Goal: Book appointment/travel/reservation

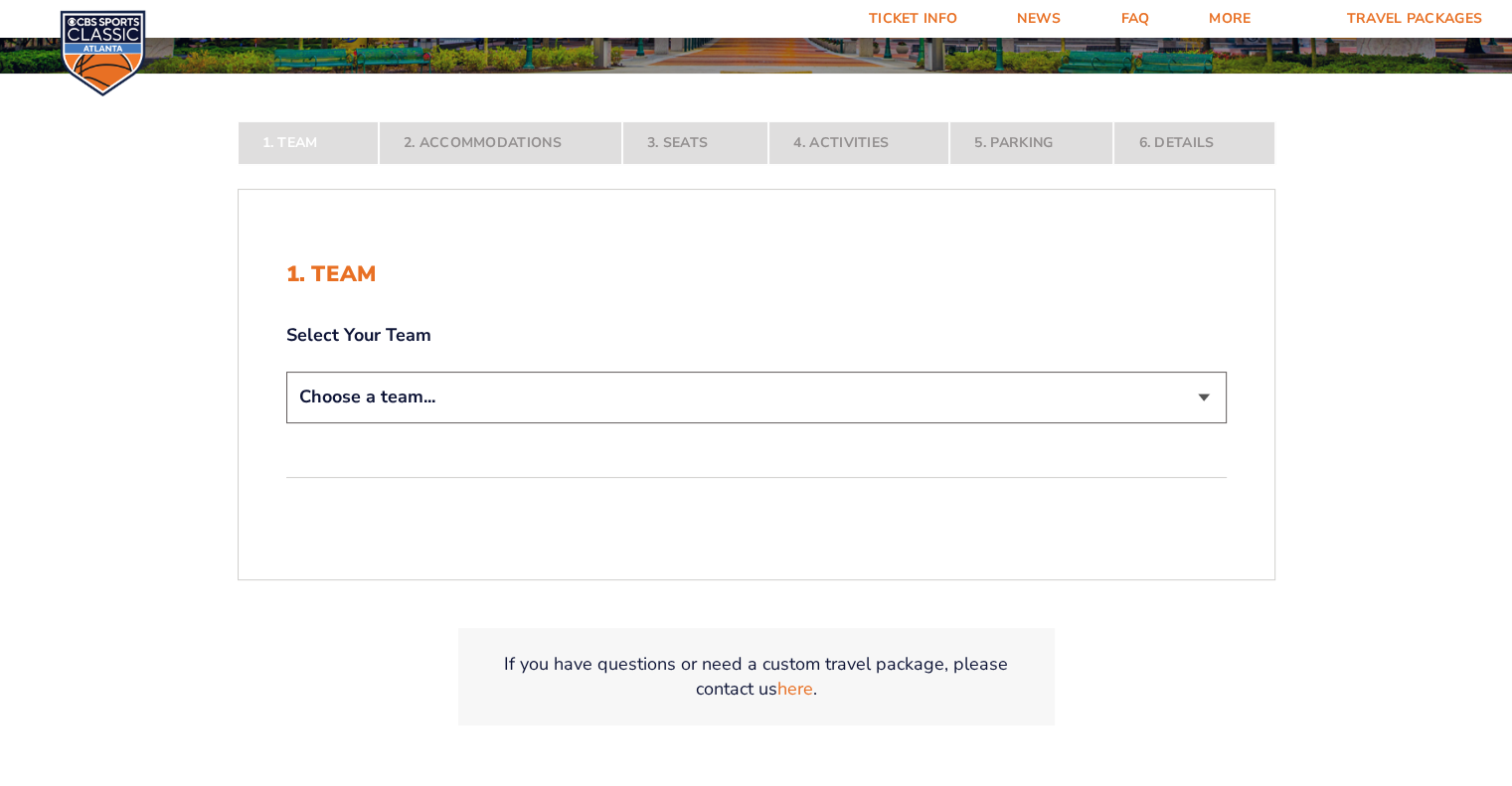
scroll to position [380, 0]
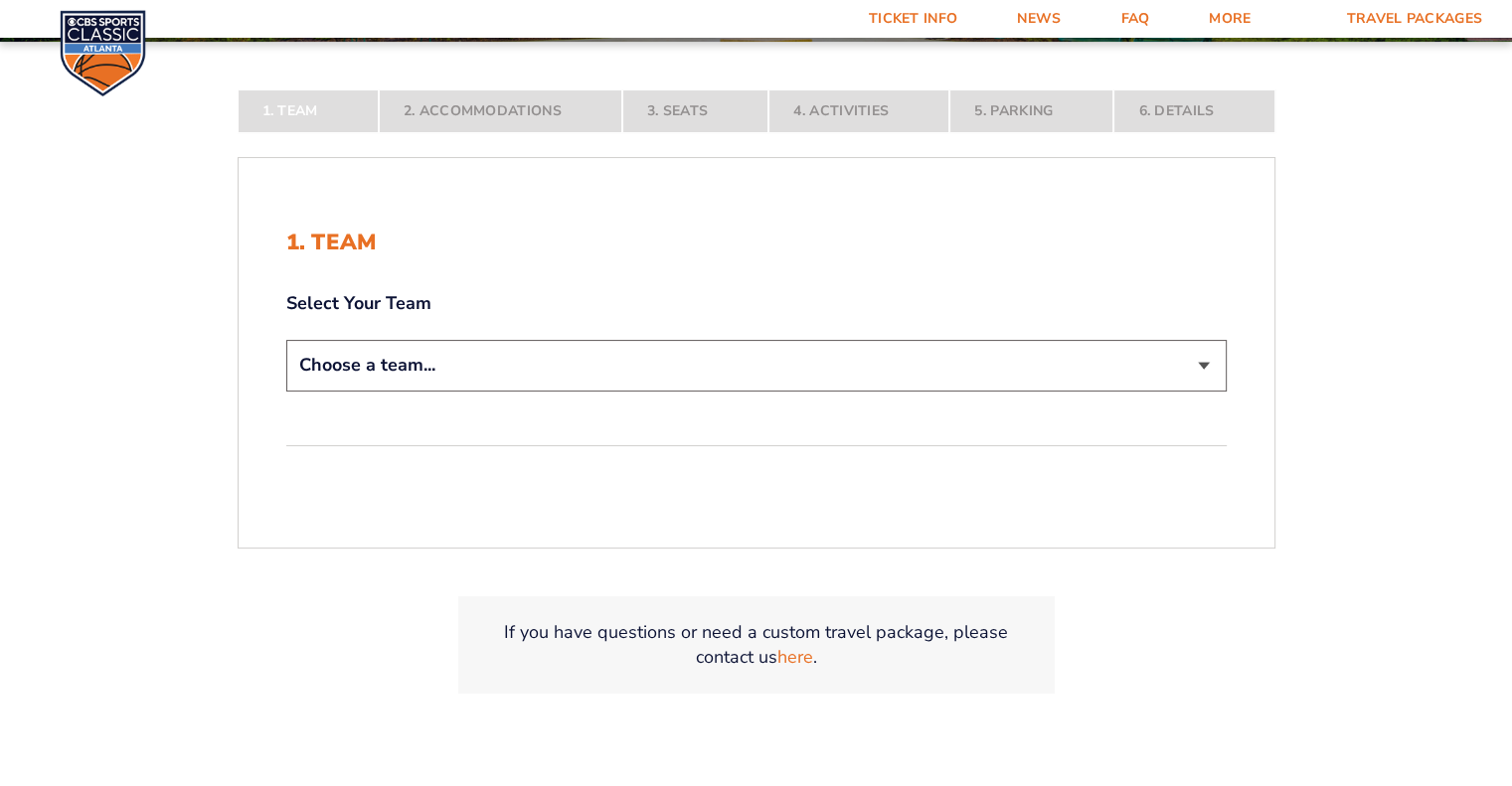
click at [1200, 362] on select "Choose a team... [US_STATE] Wildcats [US_STATE] State Buckeyes [US_STATE] Tar H…" at bounding box center [756, 365] width 940 height 51
select select "20108"
click at [286, 391] on select "Choose a team... [US_STATE] Wildcats [US_STATE] State Buckeyes [US_STATE] Tar H…" at bounding box center [756, 365] width 940 height 51
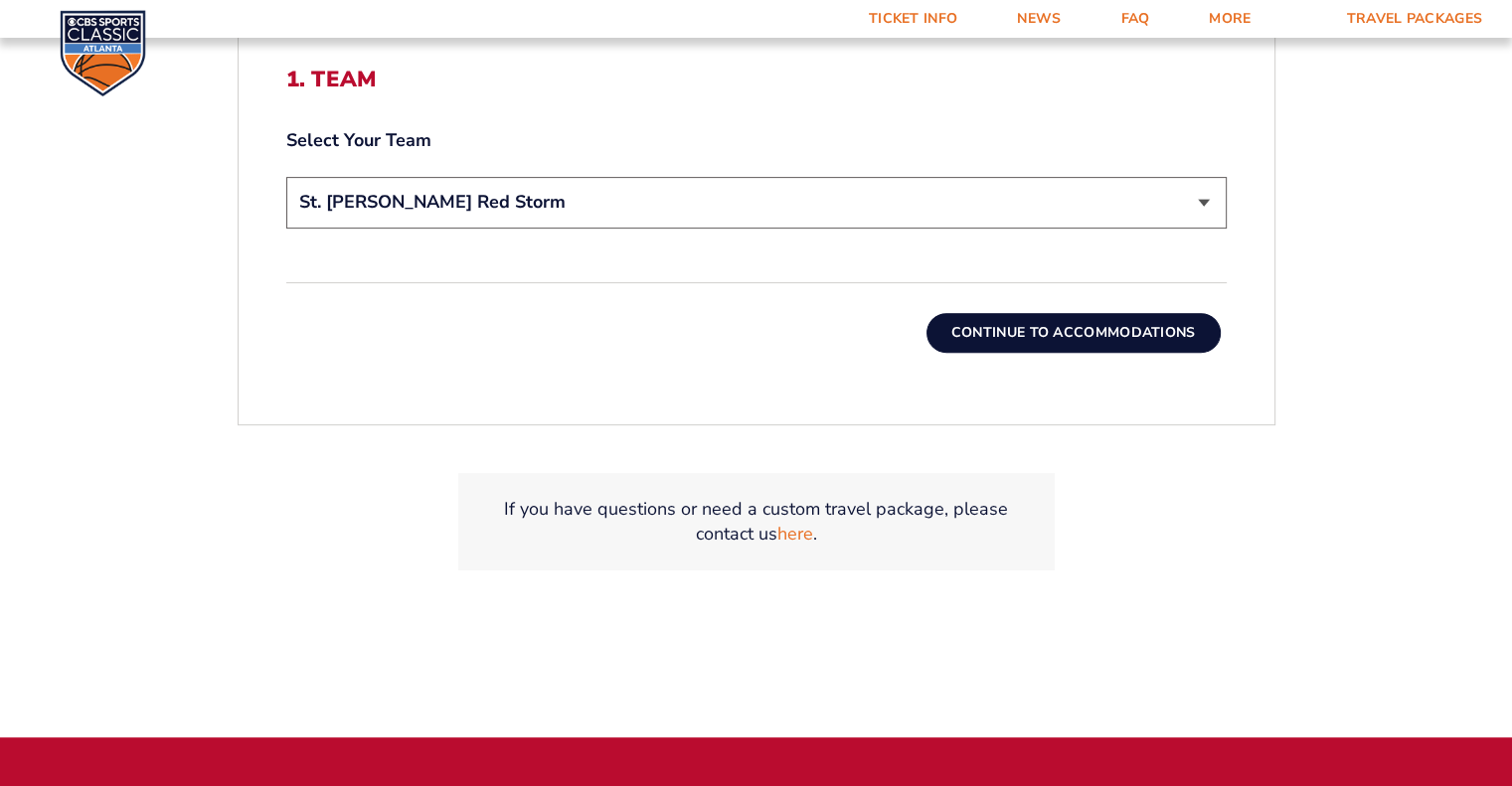
scroll to position [692, 0]
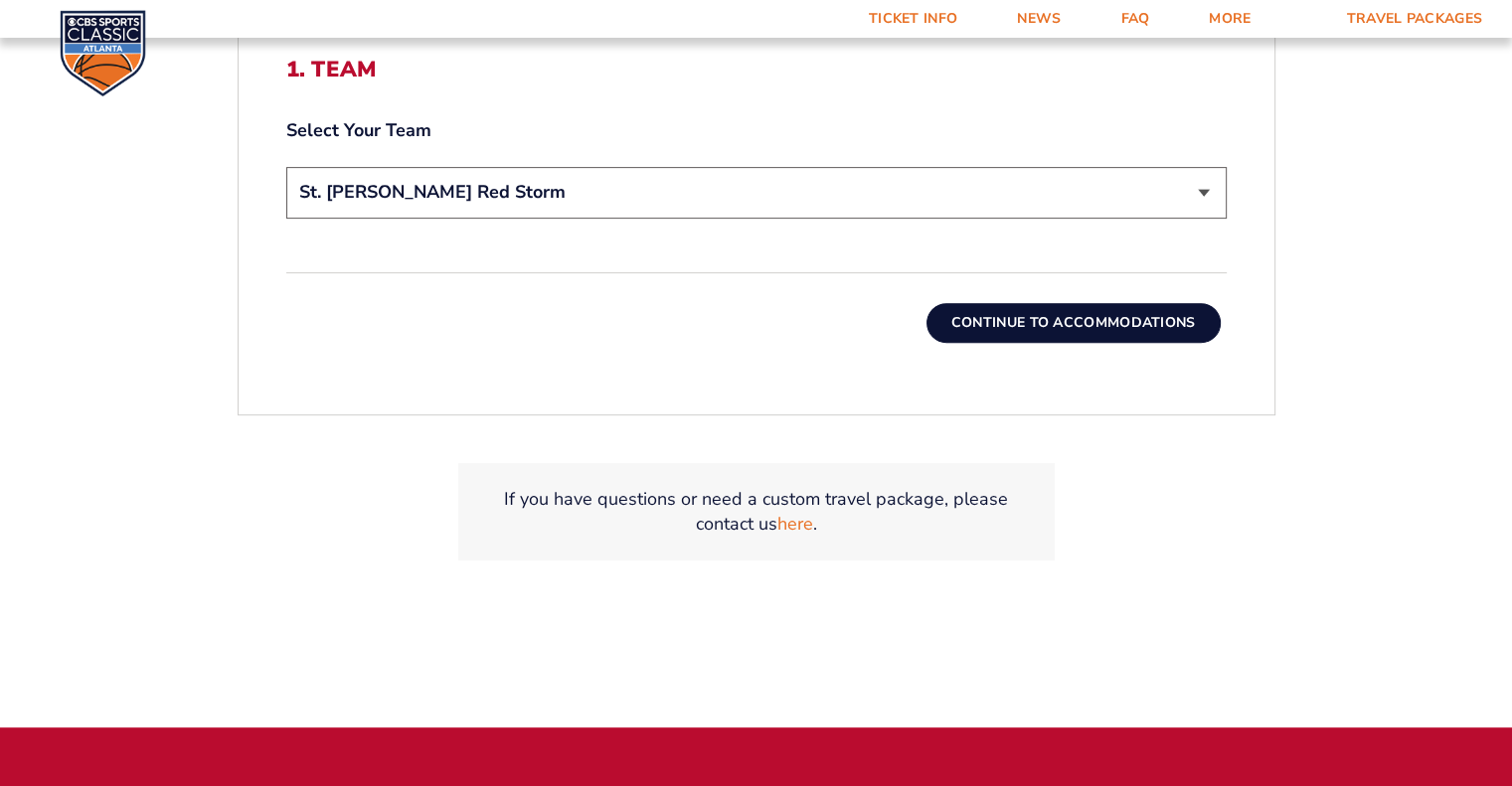
click at [1054, 320] on button "Continue To Accommodations" at bounding box center [1073, 323] width 294 height 40
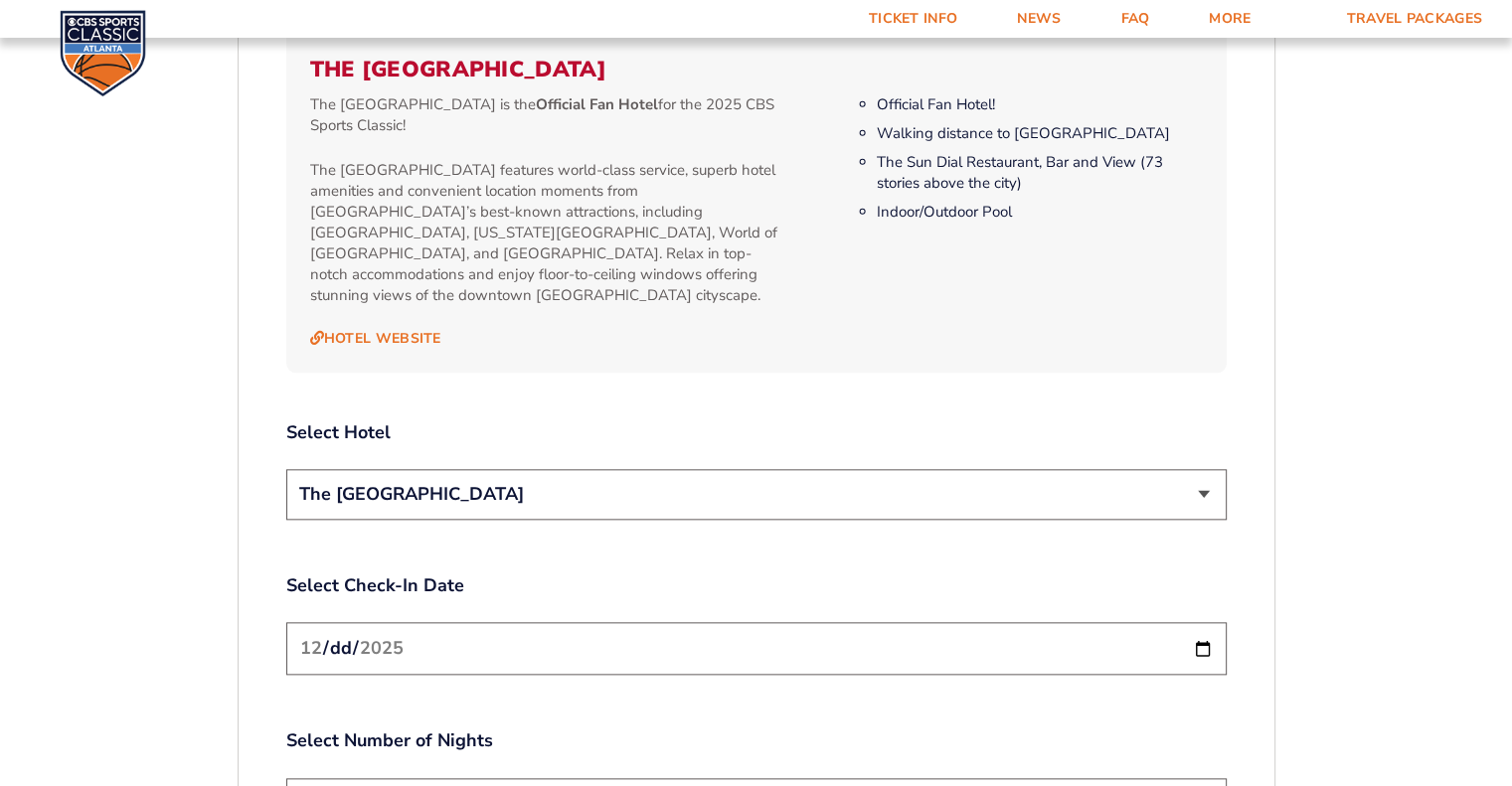
scroll to position [2101, 0]
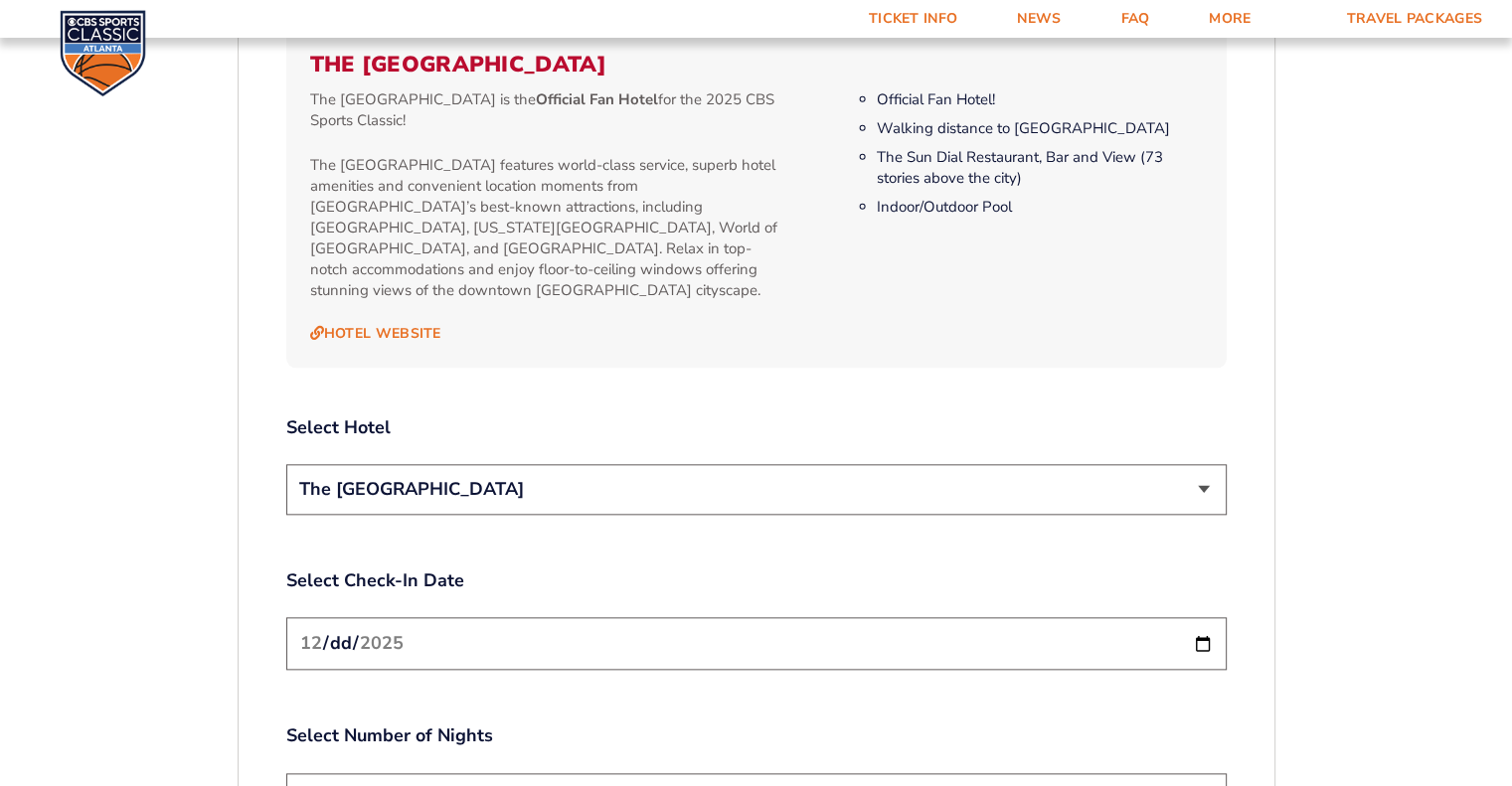
click at [1204, 622] on input "[DATE]" at bounding box center [756, 644] width 940 height 53
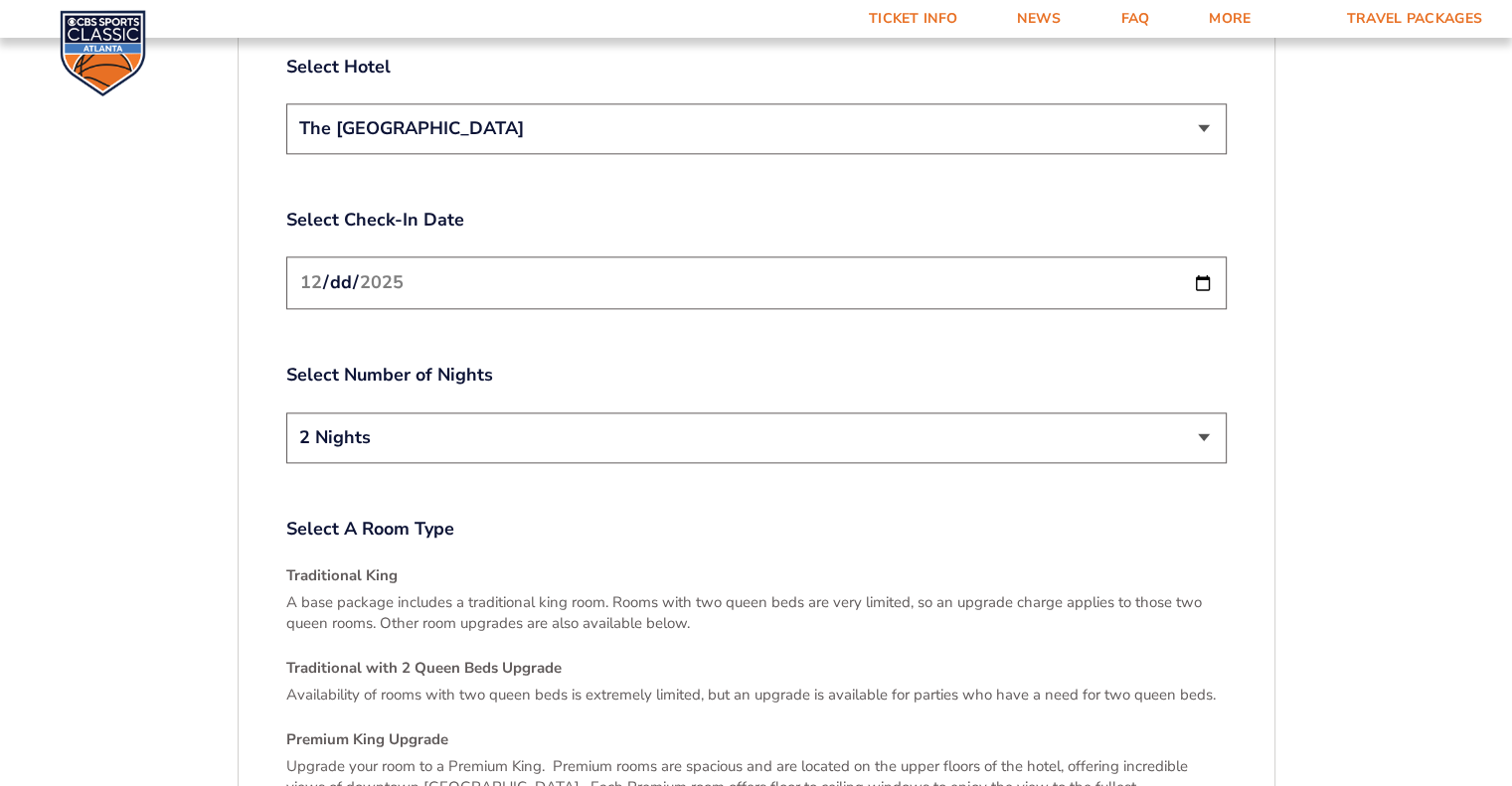
scroll to position [2477, 0]
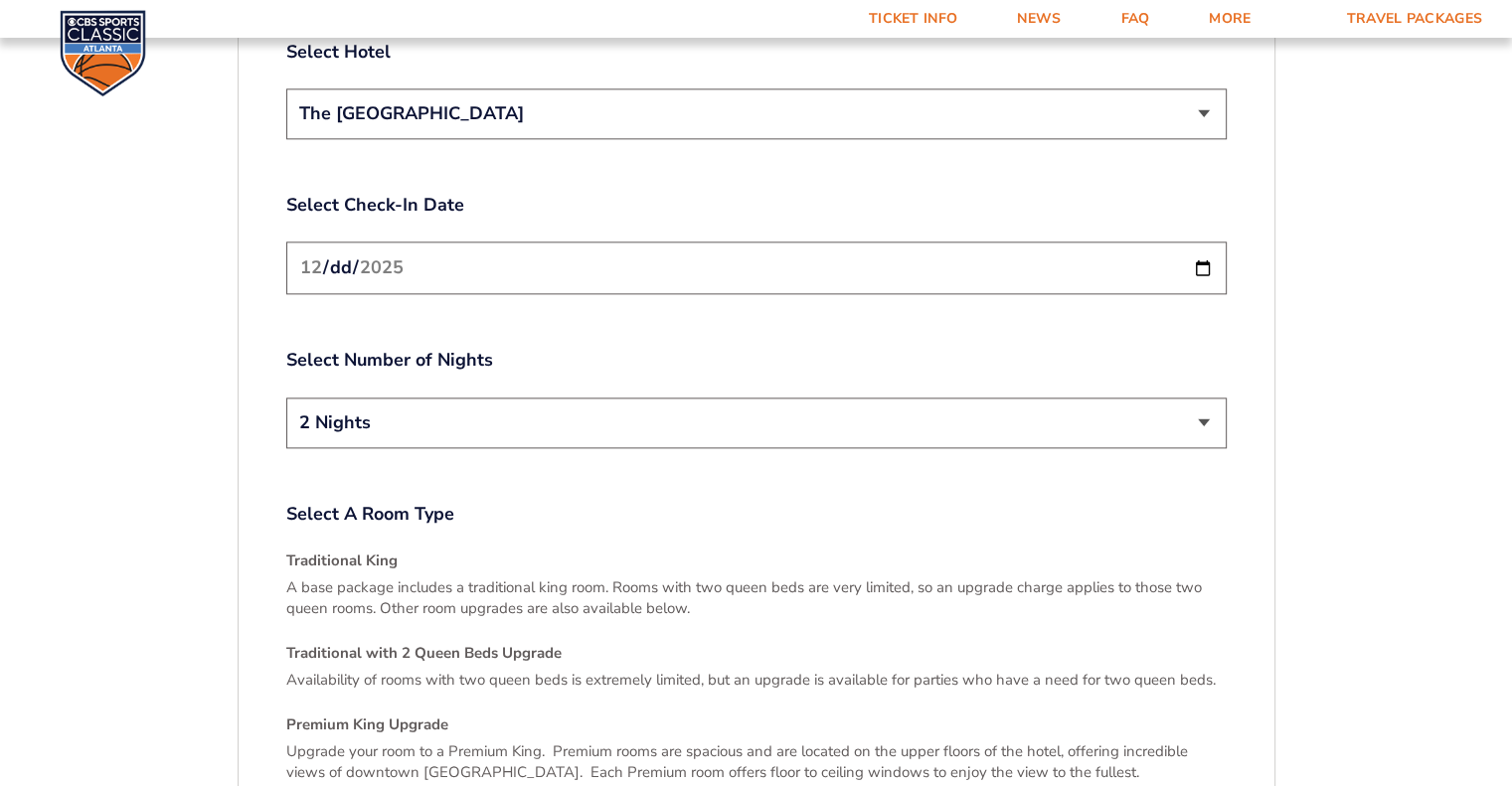
click at [1201, 89] on select "The [GEOGRAPHIC_DATA]" at bounding box center [756, 114] width 940 height 51
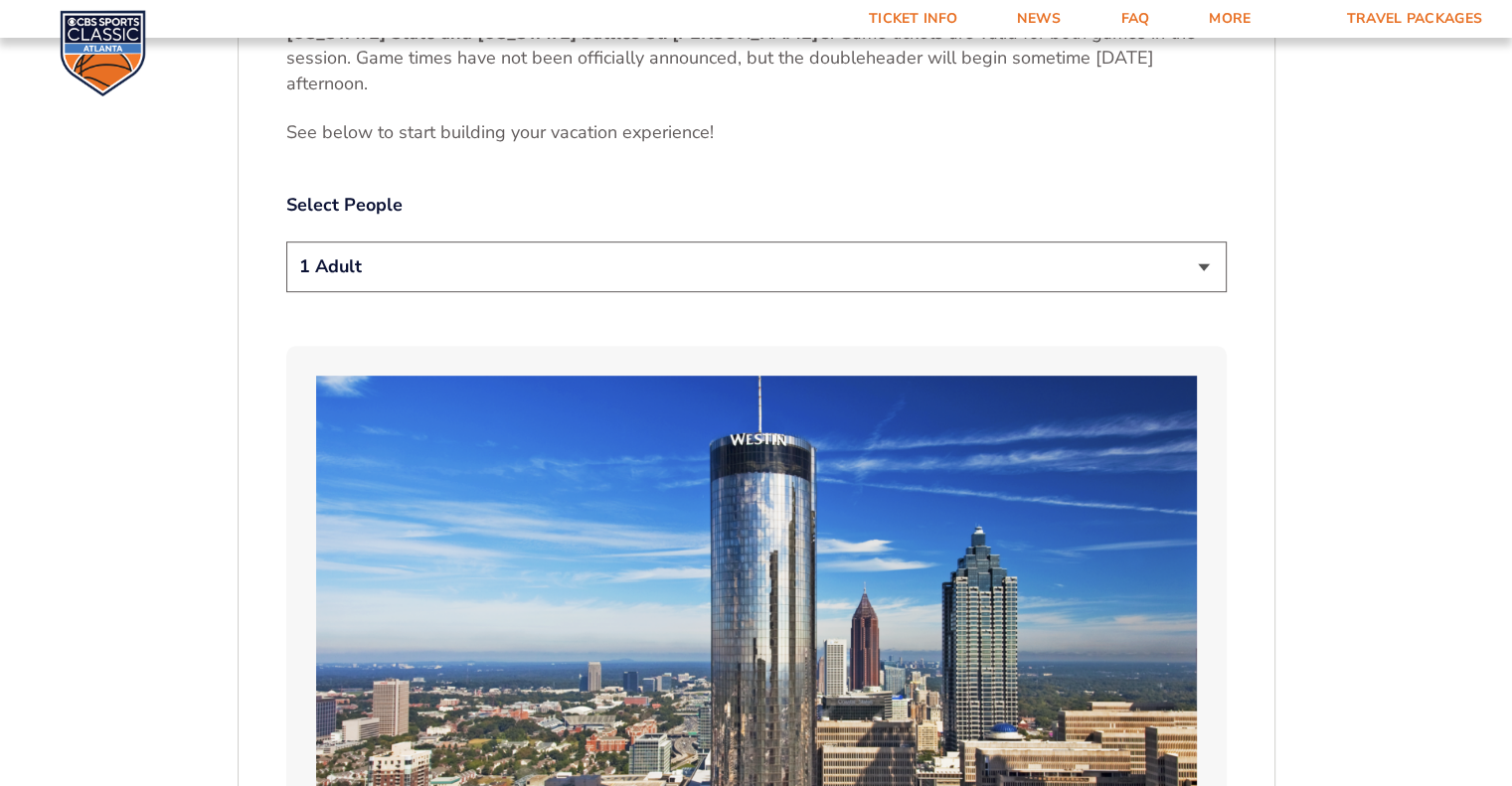
scroll to position [1156, 0]
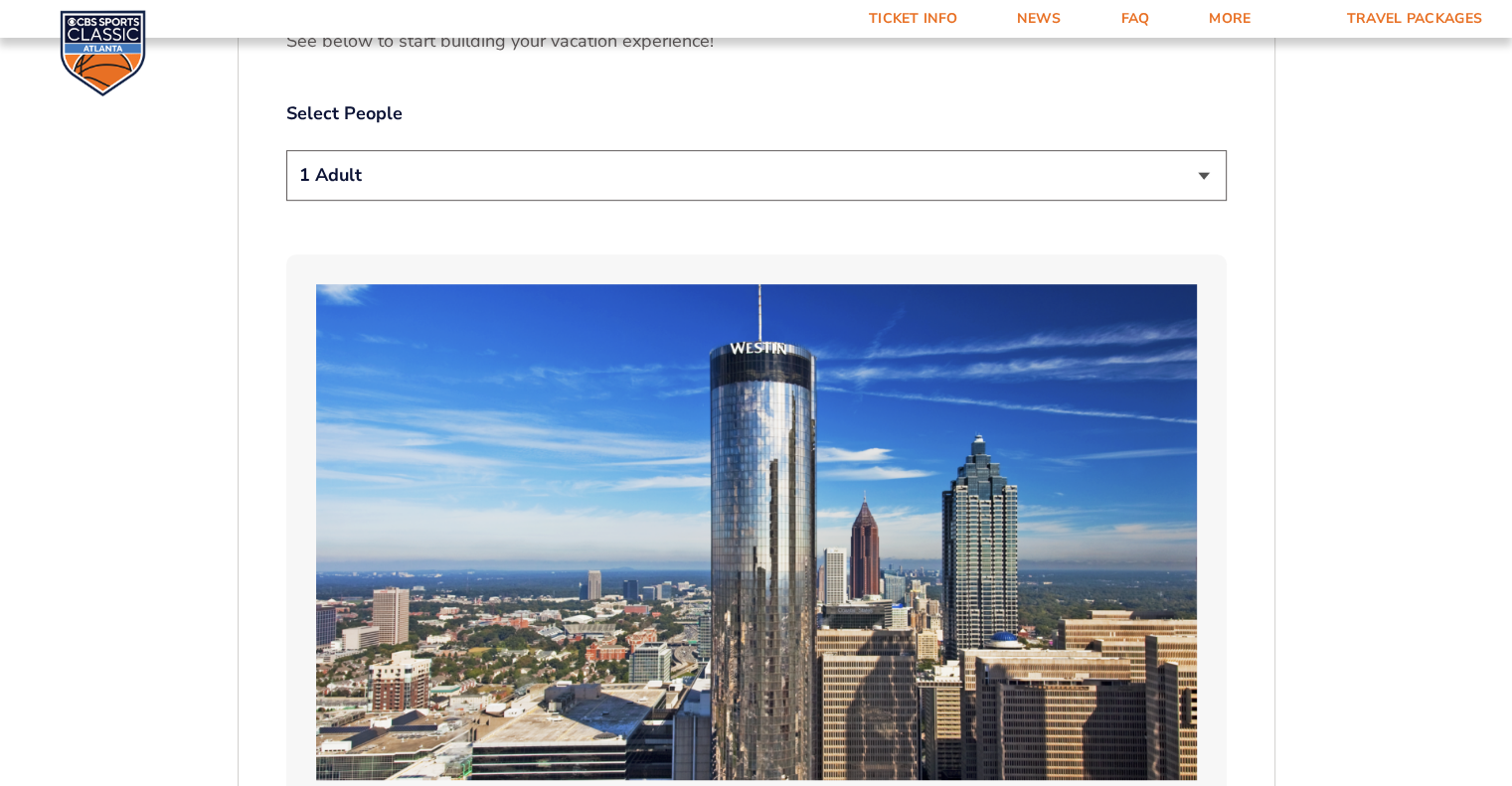
click at [1201, 173] on select "1 Adult 2 Adults 3 Adults 4 Adults 2 Adults + 1 Child 2 Adults + 2 Children 2 A…" at bounding box center [756, 175] width 940 height 51
select select "2 Adults"
click at [286, 150] on select "1 Adult 2 Adults 3 Adults 4 Adults 2 Adults + 1 Child 2 Adults + 2 Children 2 A…" at bounding box center [756, 175] width 940 height 51
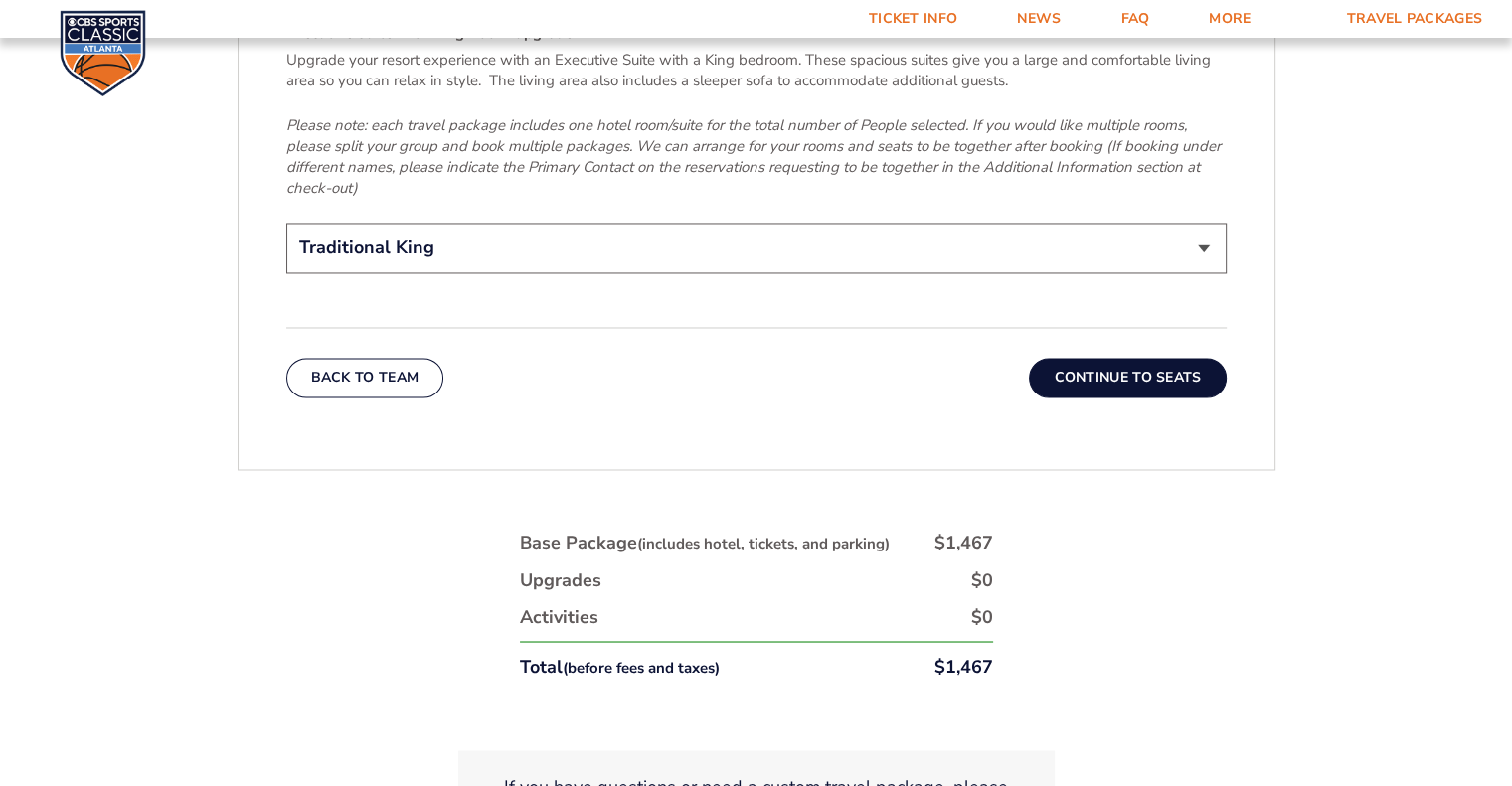
scroll to position [3270, 0]
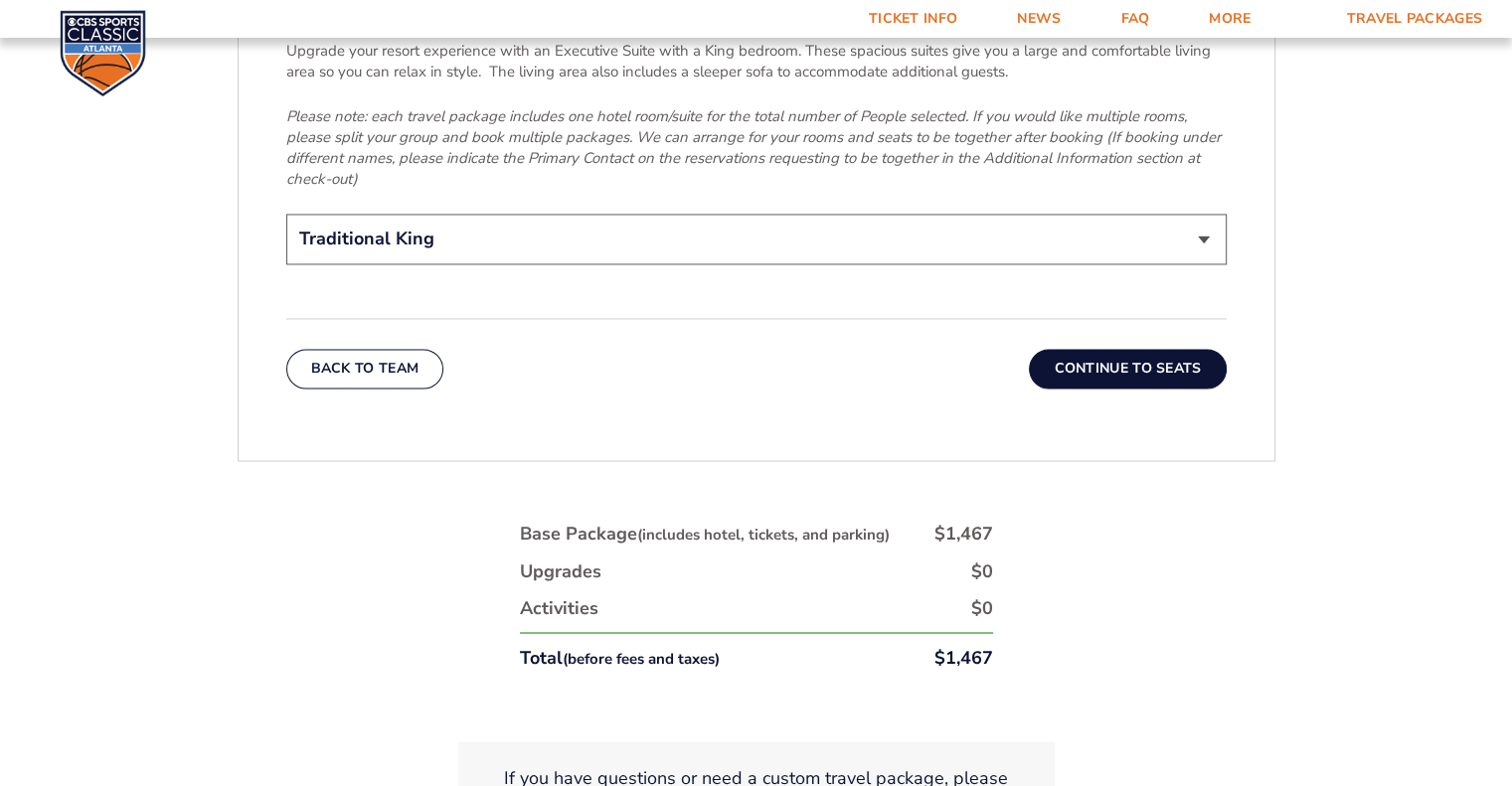
click at [1114, 349] on button "Continue To Seats" at bounding box center [1128, 369] width 197 height 40
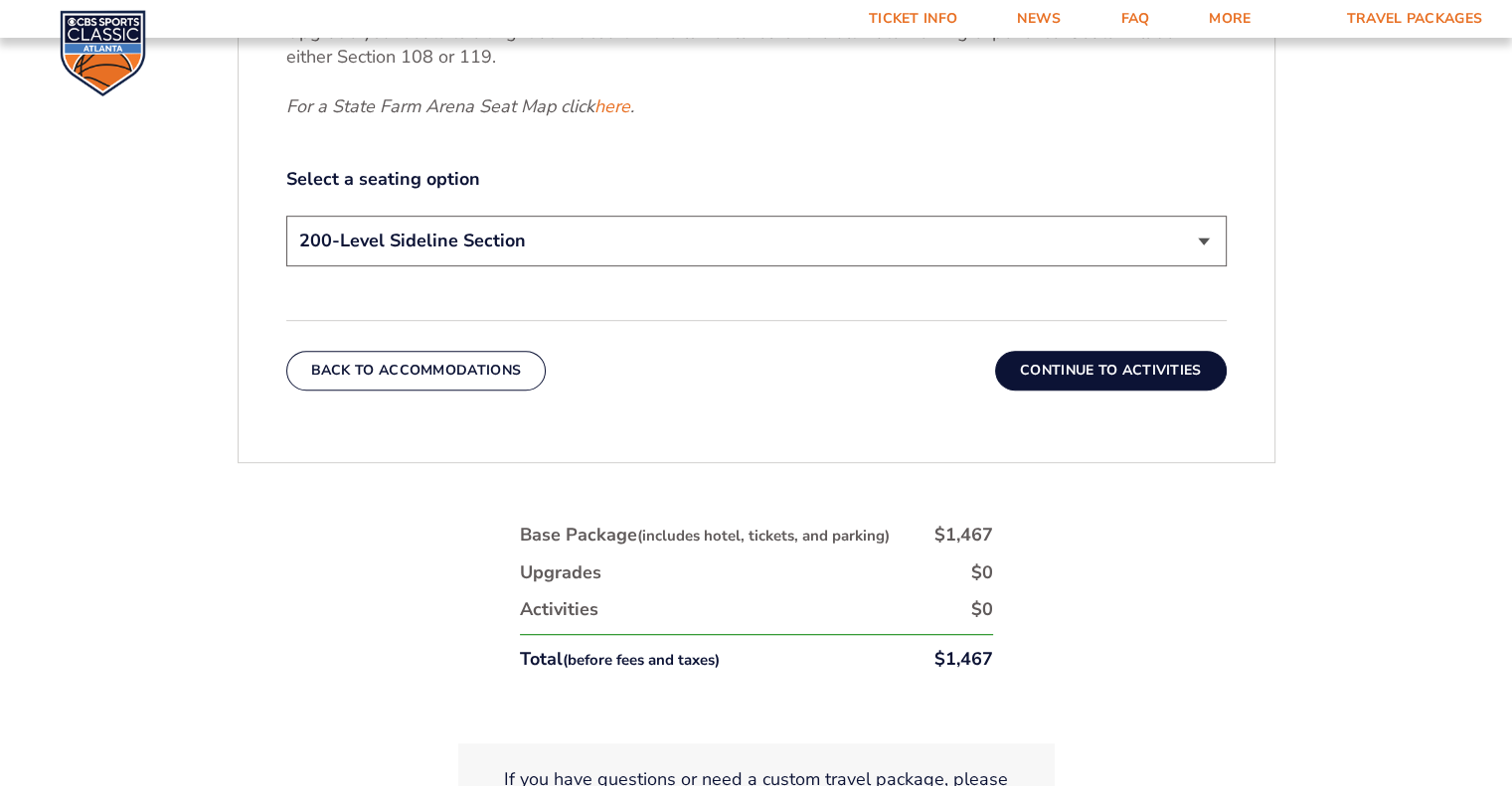
scroll to position [1041, 0]
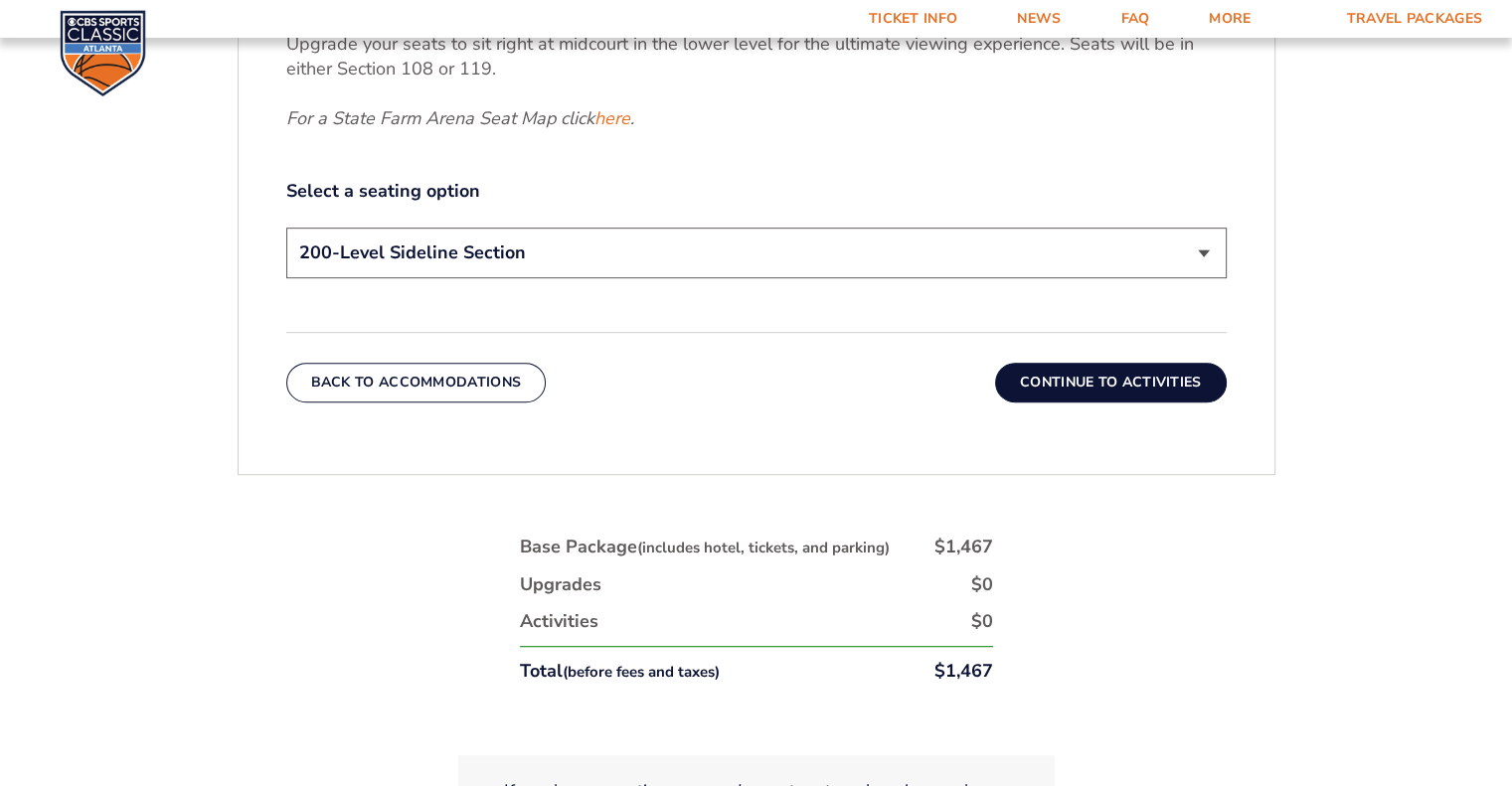
click at [1102, 378] on button "Continue To Activities" at bounding box center [1111, 383] width 232 height 40
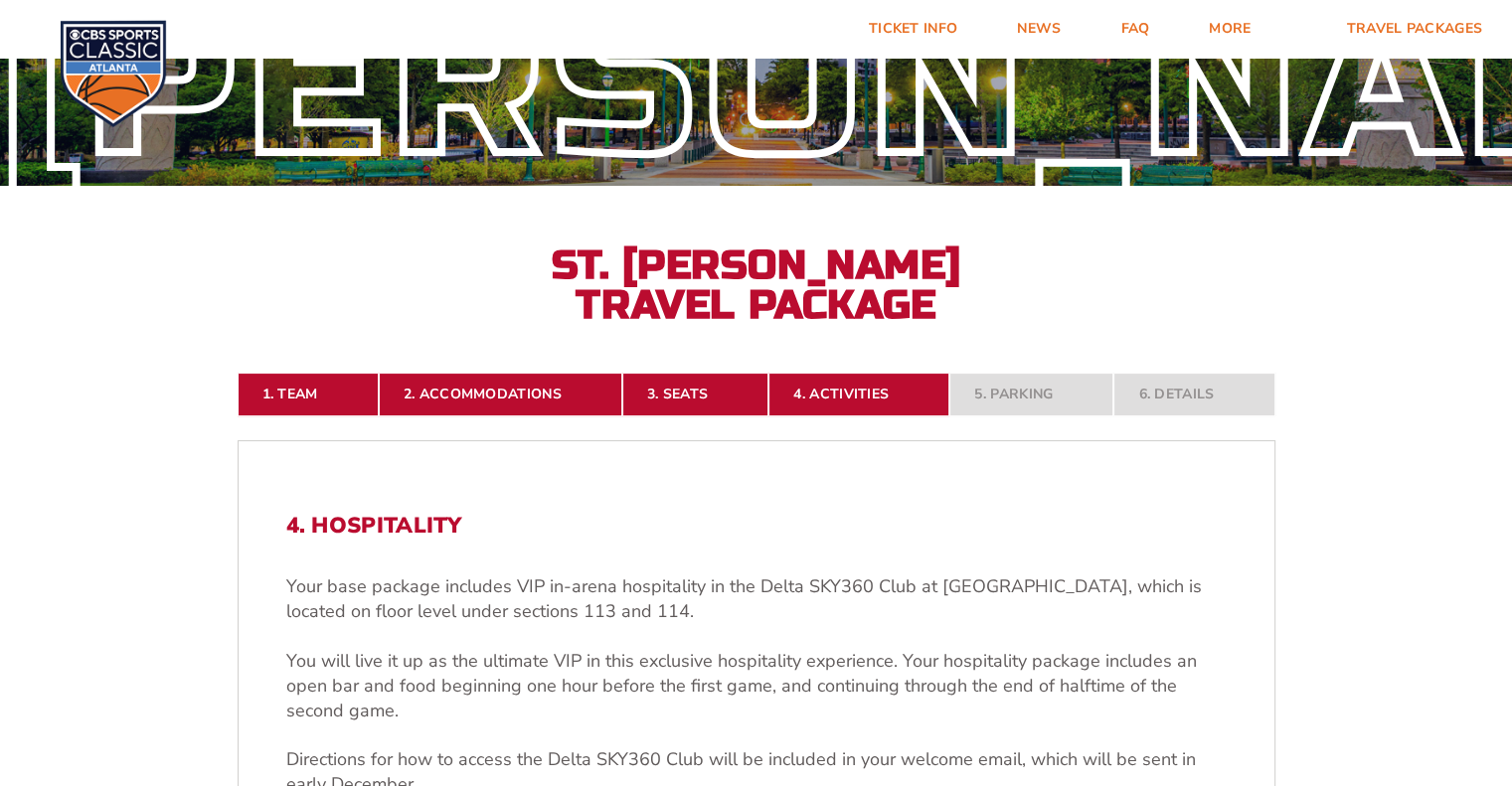
scroll to position [0, 0]
